Goal: Task Accomplishment & Management: Manage account settings

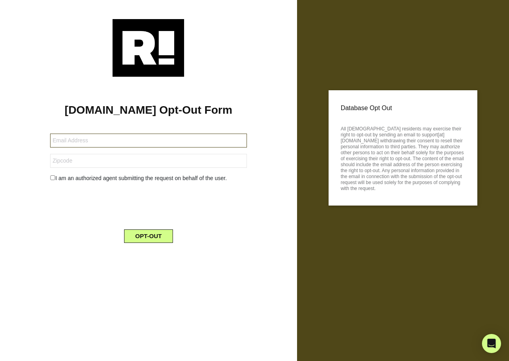
type input "[PERSON_NAME][EMAIL_ADDRESS][PERSON_NAME][DOMAIN_NAME]"
type input "21037"
type input "[EMAIL_ADDRESS][DOMAIN_NAME]"
type input "92845"
